Goal: Task Accomplishment & Management: Manage account settings

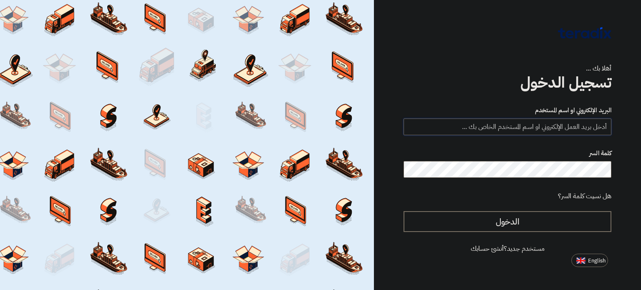
click at [506, 134] on input "text" at bounding box center [507, 126] width 208 height 17
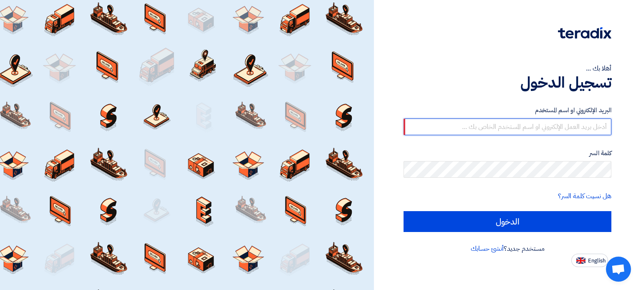
type input "[EMAIL_ADDRESS][DOMAIN_NAME]"
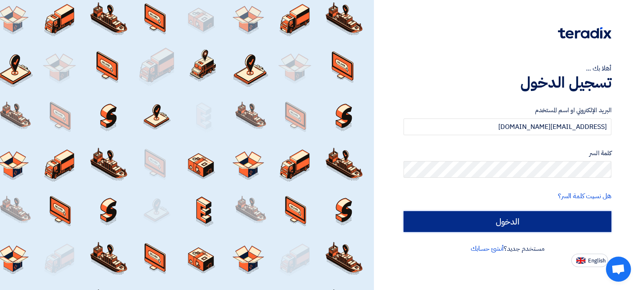
click at [520, 215] on input "الدخول" at bounding box center [507, 221] width 208 height 21
type input "Sign in"
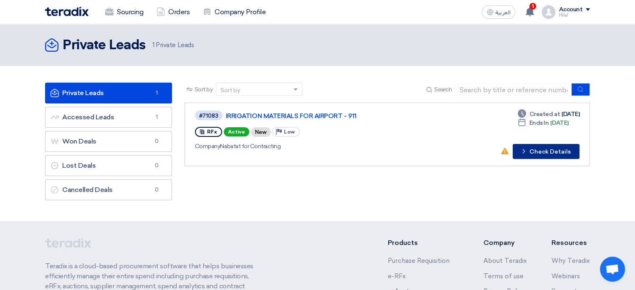
click at [552, 153] on button "Check details Check Details" at bounding box center [545, 151] width 67 height 15
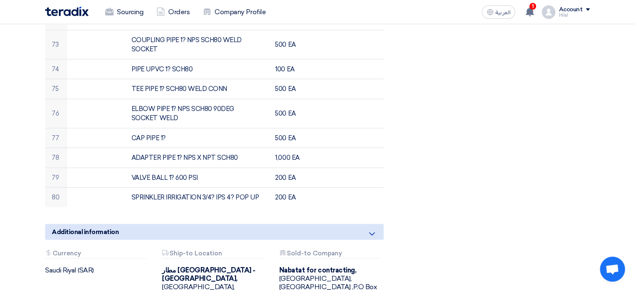
scroll to position [1869, 0]
click at [369, 232] on use at bounding box center [372, 233] width 6 height 3
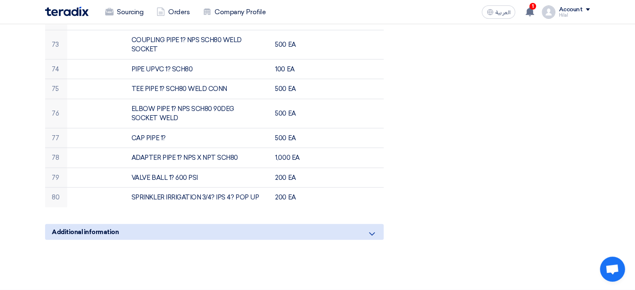
click at [369, 232] on use at bounding box center [372, 233] width 6 height 3
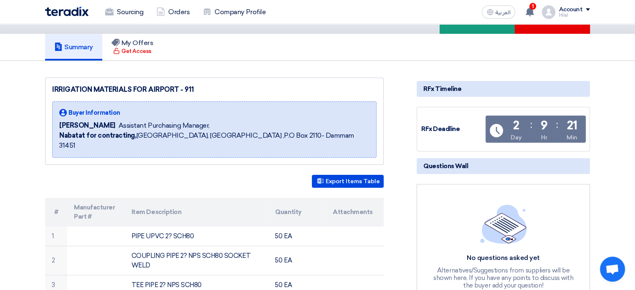
scroll to position [0, 0]
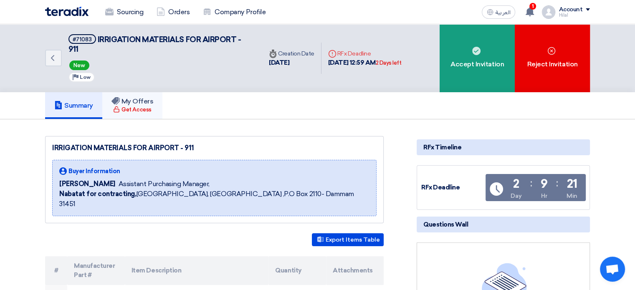
click at [120, 104] on icon at bounding box center [115, 101] width 8 height 8
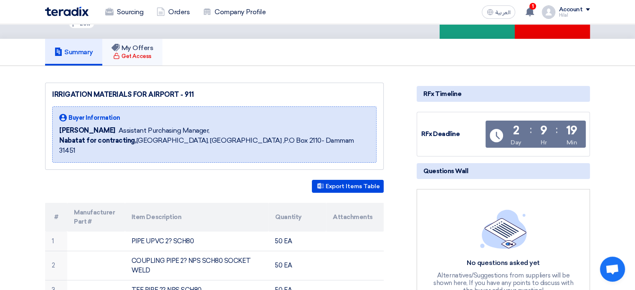
scroll to position [53, 0]
click at [328, 180] on button "Export Items Table" at bounding box center [348, 186] width 72 height 13
click at [529, 11] on use at bounding box center [529, 11] width 8 height 9
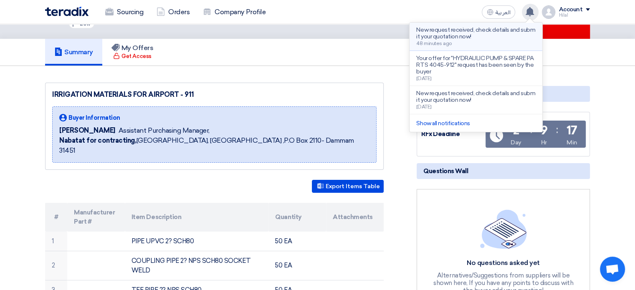
click at [449, 34] on p "New request received, check details and submit your quotation now!" at bounding box center [475, 33] width 119 height 13
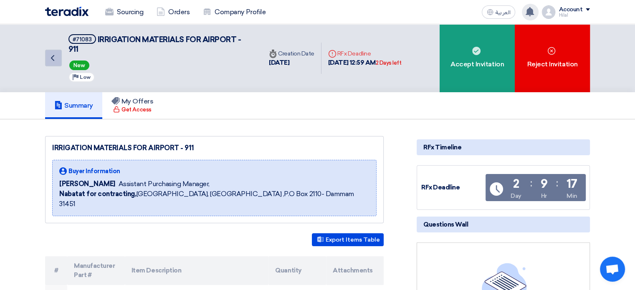
click at [60, 52] on link "Back" at bounding box center [53, 58] width 17 height 17
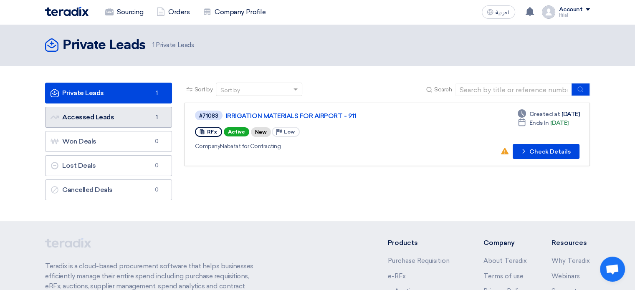
click at [130, 119] on link "Accessed Leads Accessed Leads 1" at bounding box center [108, 117] width 127 height 21
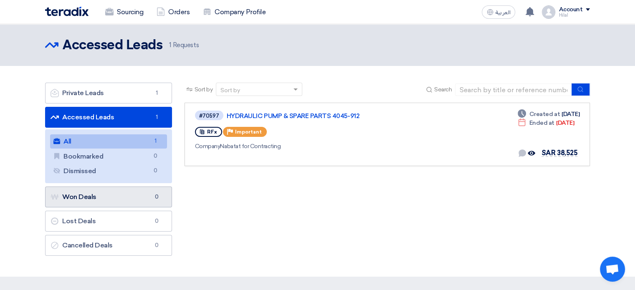
click at [94, 204] on link "Won Deals Won Deals 0" at bounding box center [108, 196] width 127 height 21
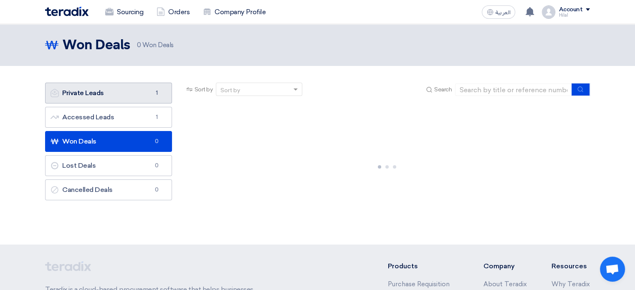
click at [142, 101] on link "Private Leads Private Leads 1" at bounding box center [108, 93] width 127 height 21
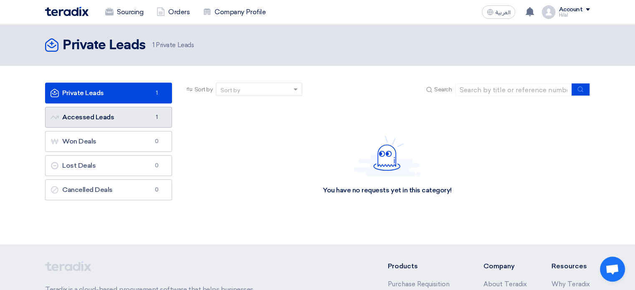
click at [142, 114] on link "Accessed Leads Accessed Leads 1" at bounding box center [108, 117] width 127 height 21
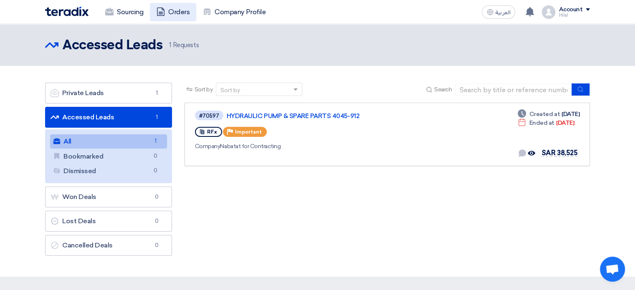
click at [181, 15] on link "Orders" at bounding box center [173, 12] width 46 height 18
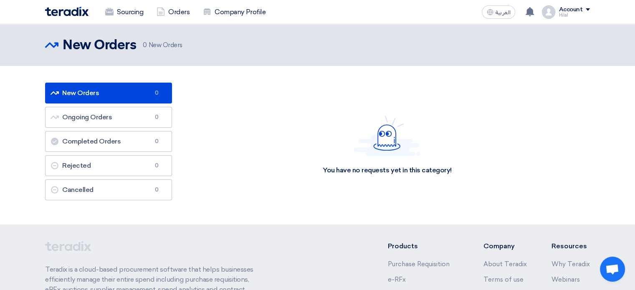
click at [172, 204] on div "New Orders New Orders 0 Ongoing Orders Ongoing Orders 0 Completed Orders Comple…" at bounding box center [108, 145] width 139 height 125
